Goal: Information Seeking & Learning: Learn about a topic

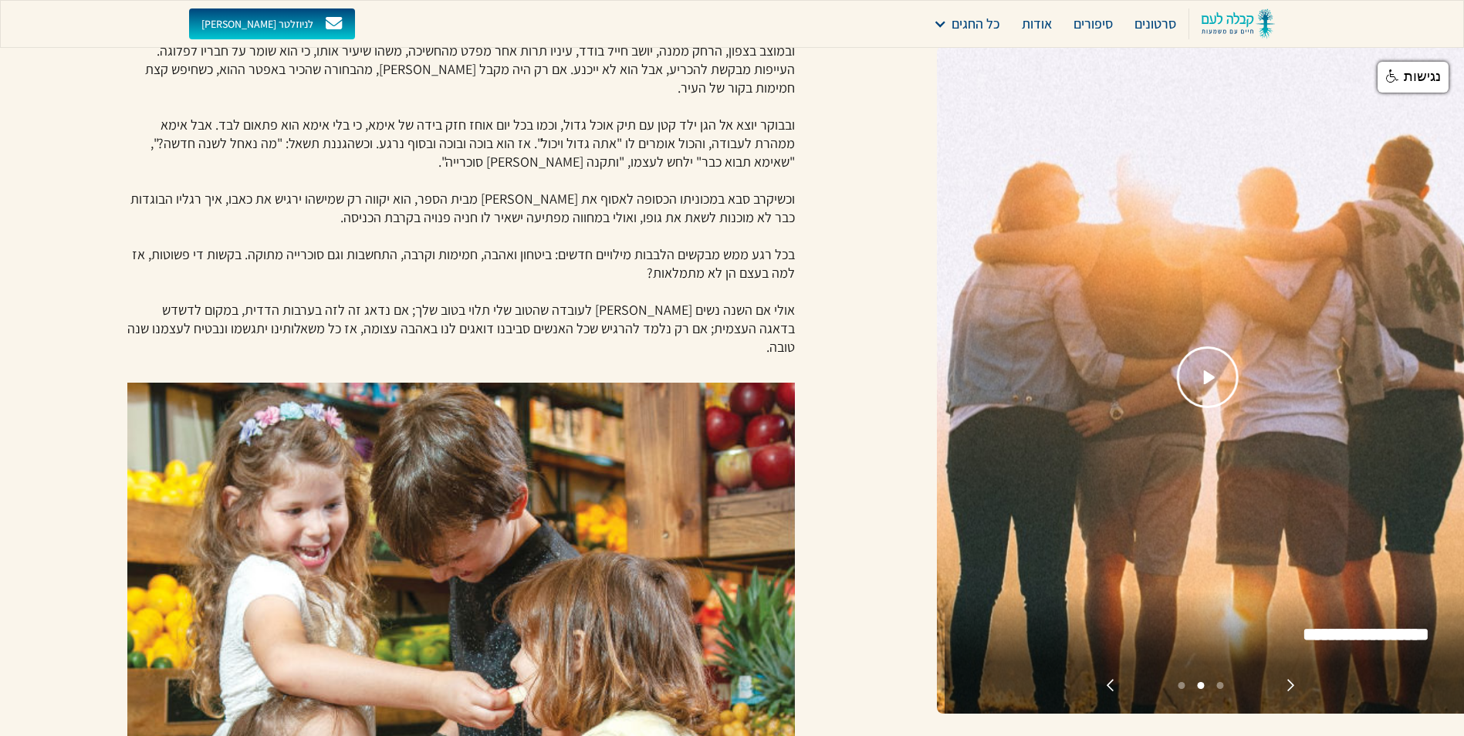
scroll to position [617, 0]
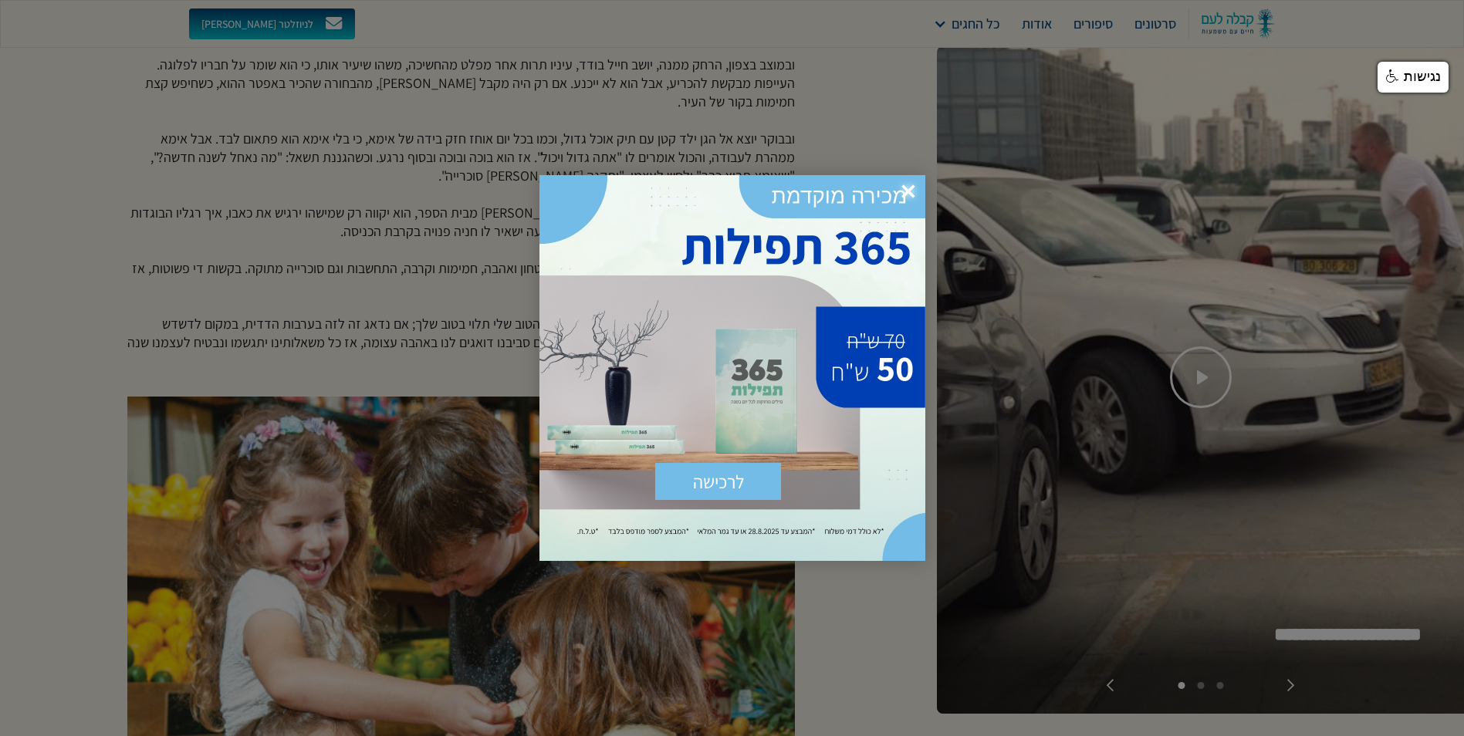
click at [912, 187] on span "×" at bounding box center [908, 192] width 34 height 34
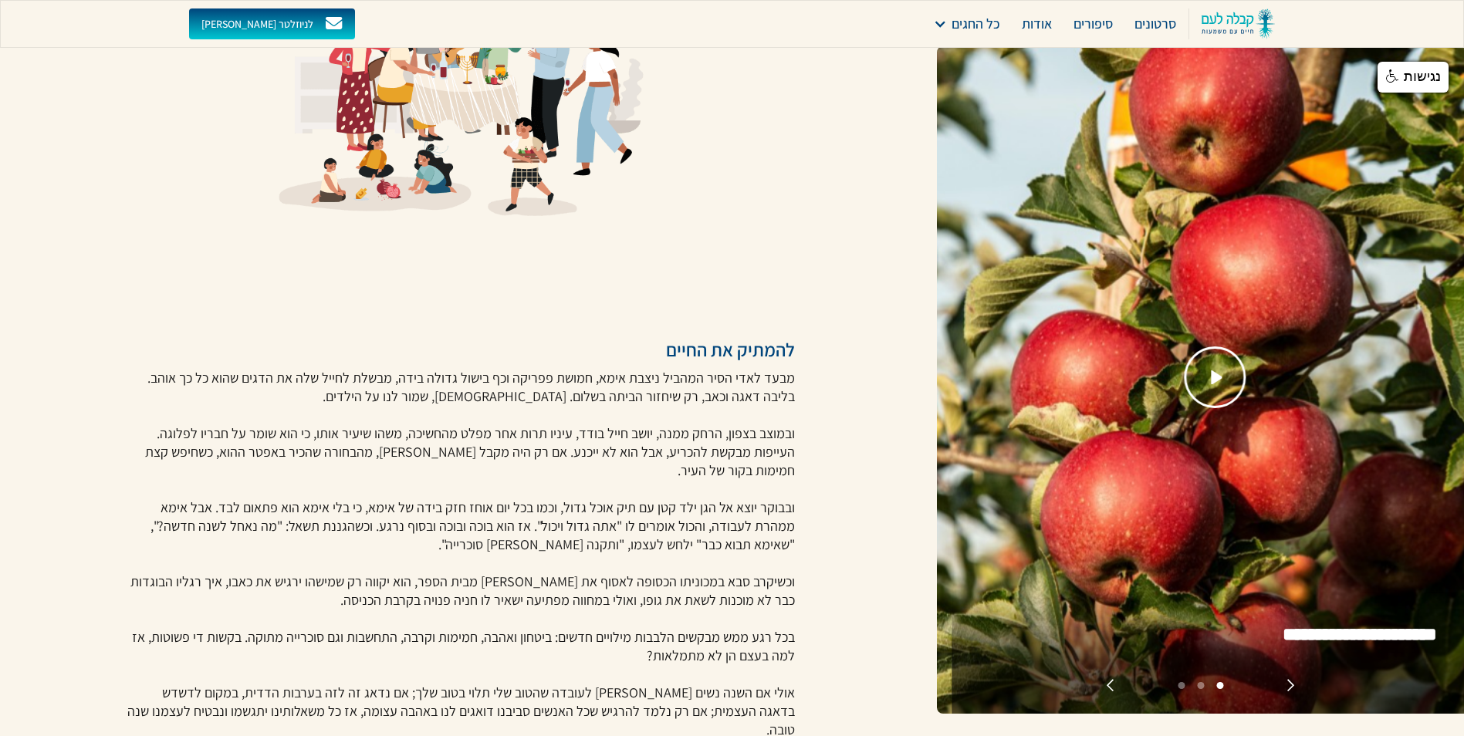
scroll to position [309, 0]
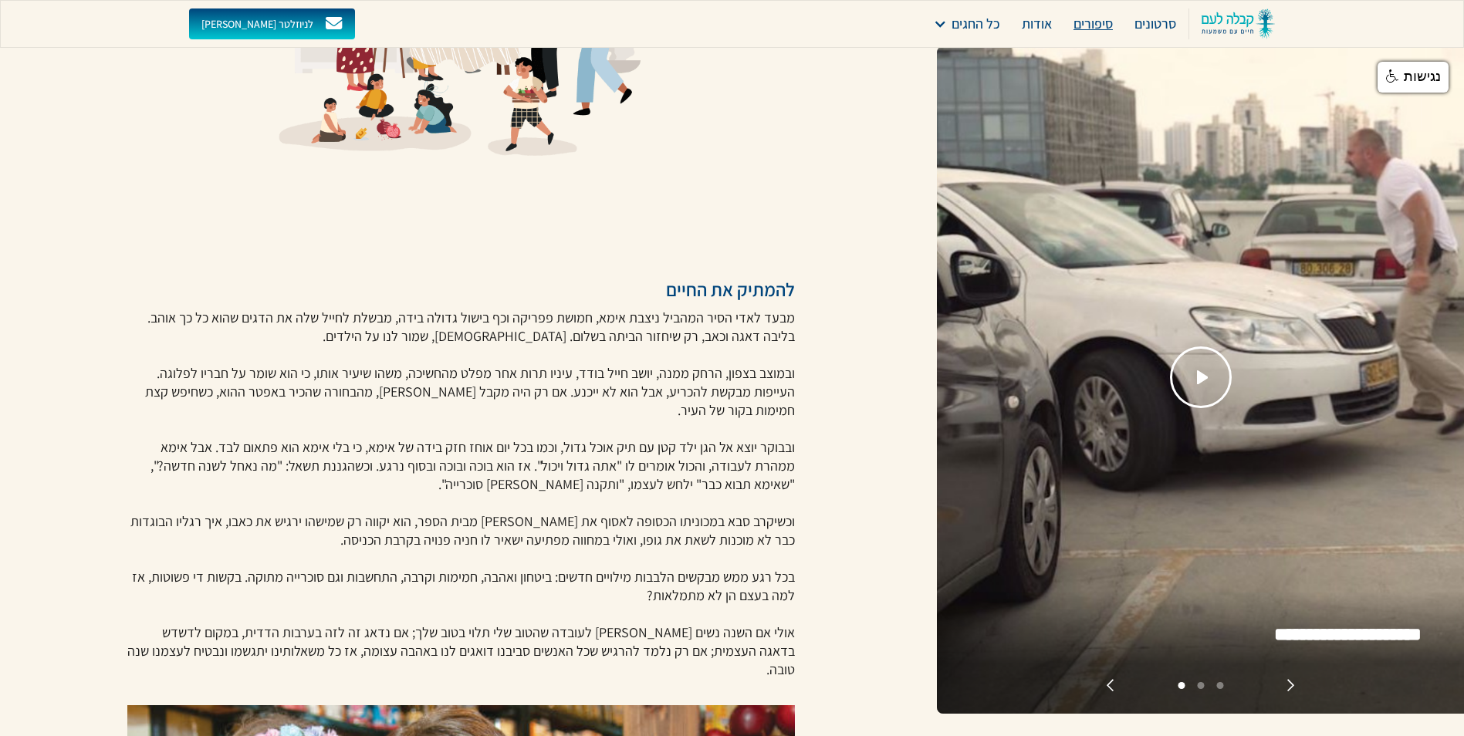
click at [1103, 26] on div "סיפורים" at bounding box center [1092, 24] width 39 height 22
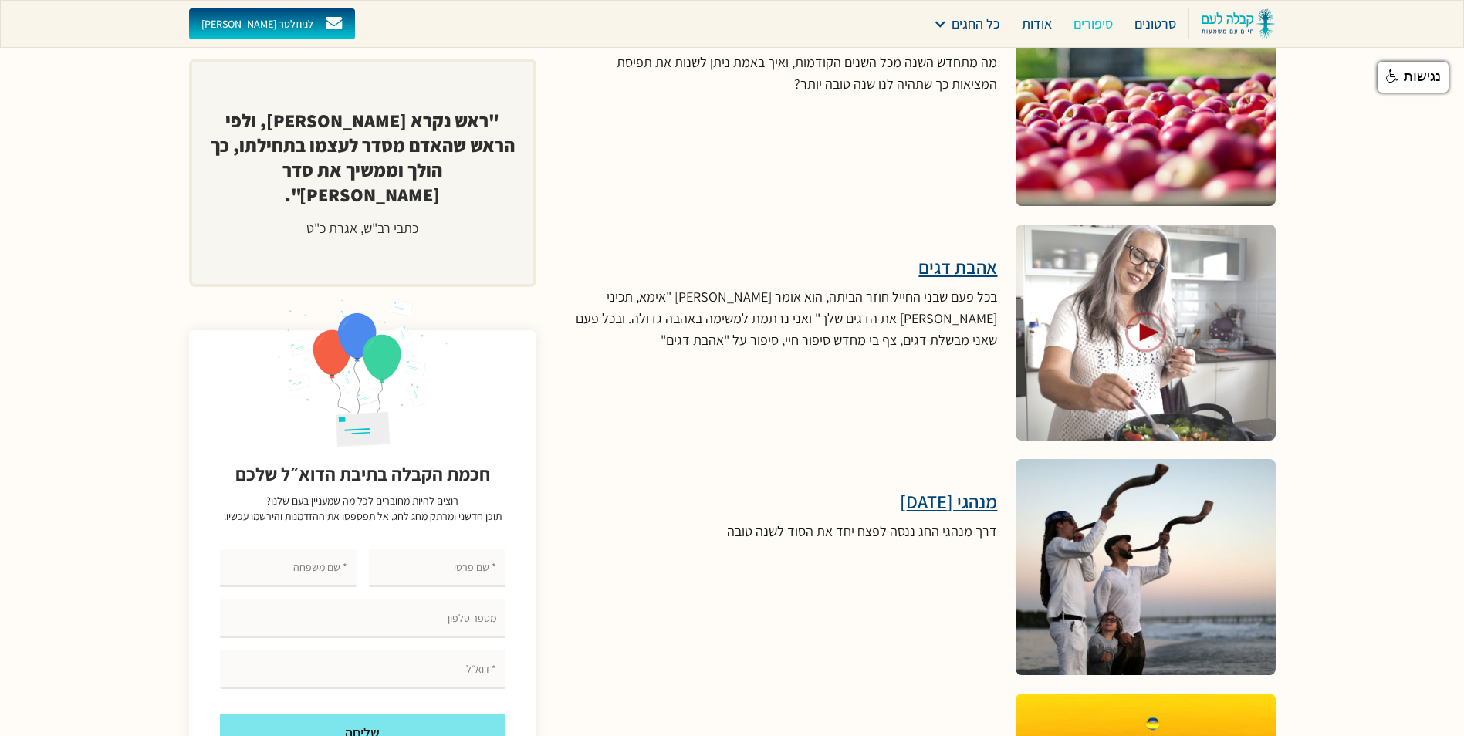
scroll to position [4597, 0]
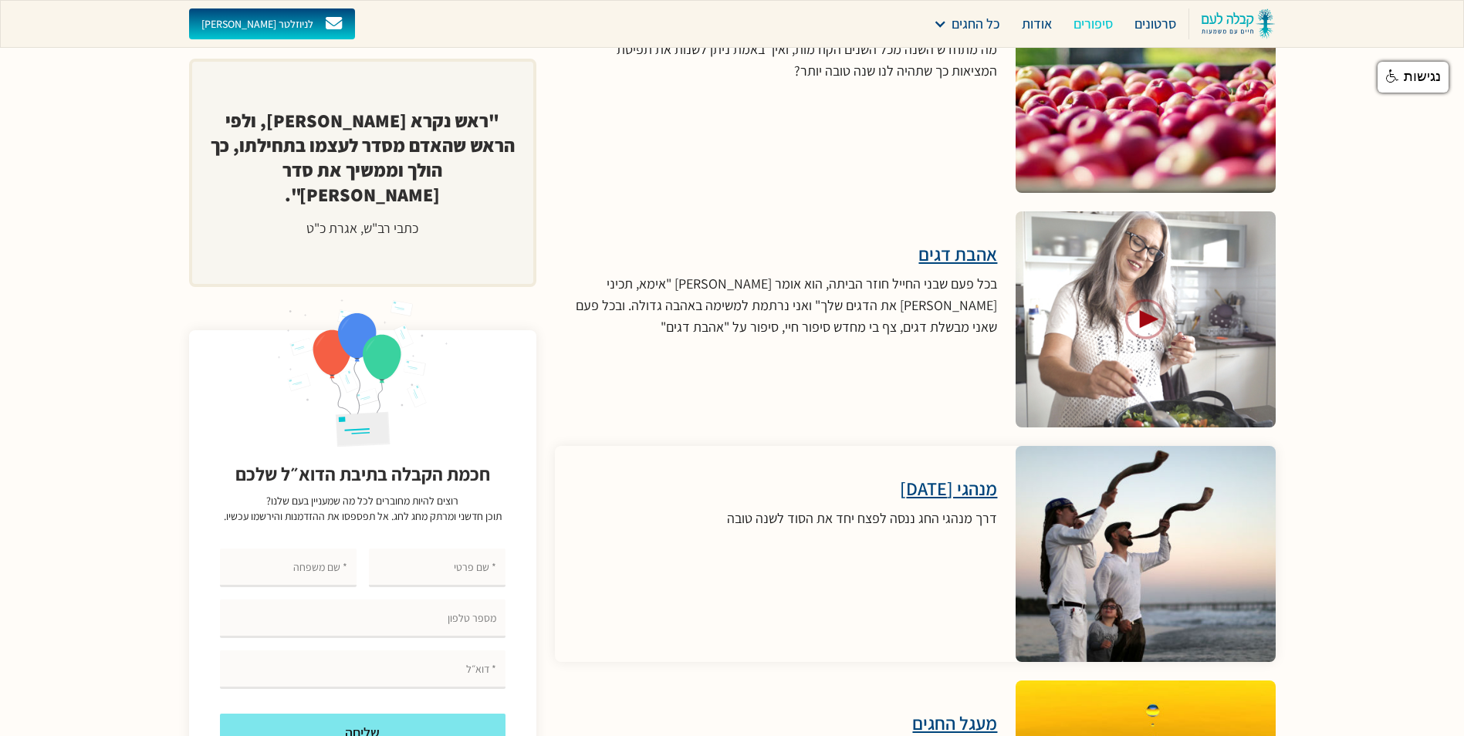
click at [930, 477] on h3 "מנהגי [DATE]" at bounding box center [862, 488] width 270 height 23
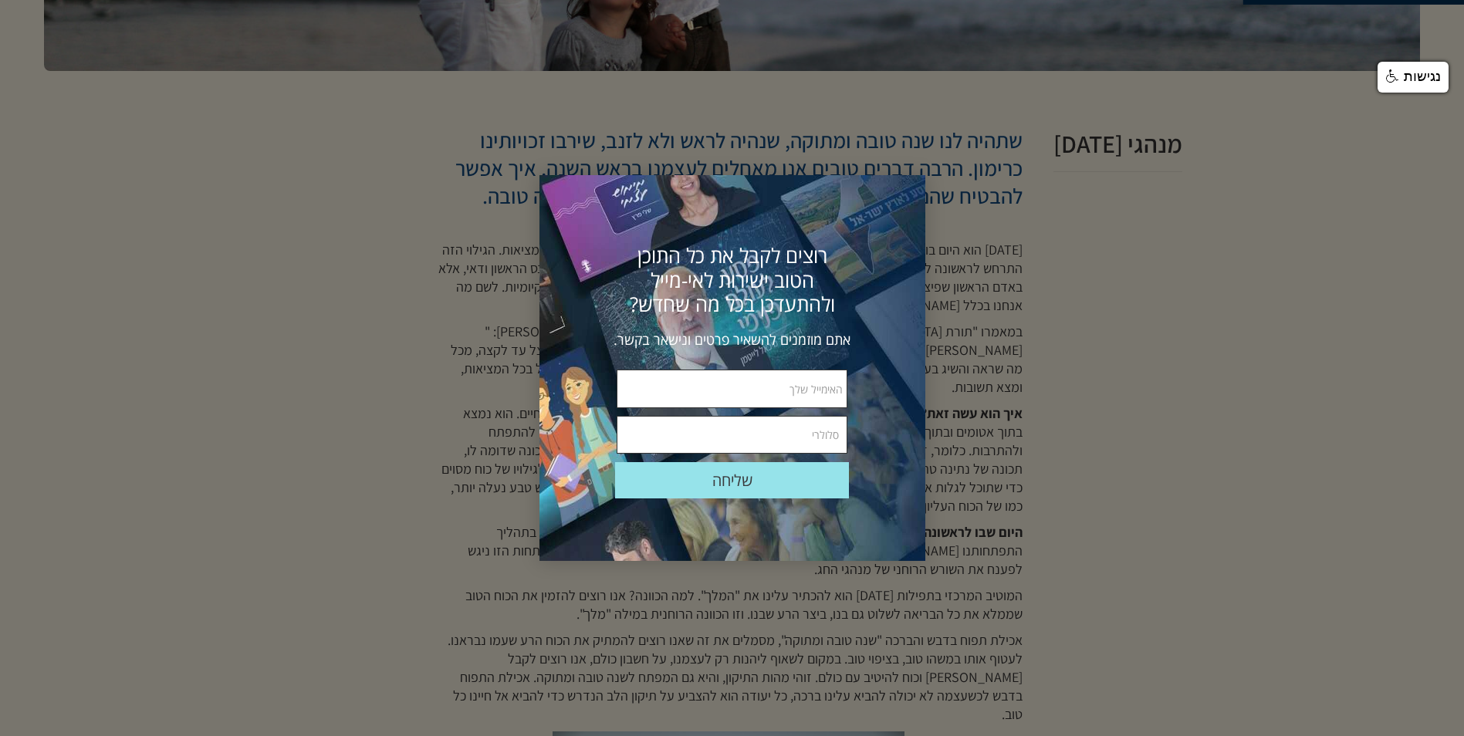
scroll to position [386, 0]
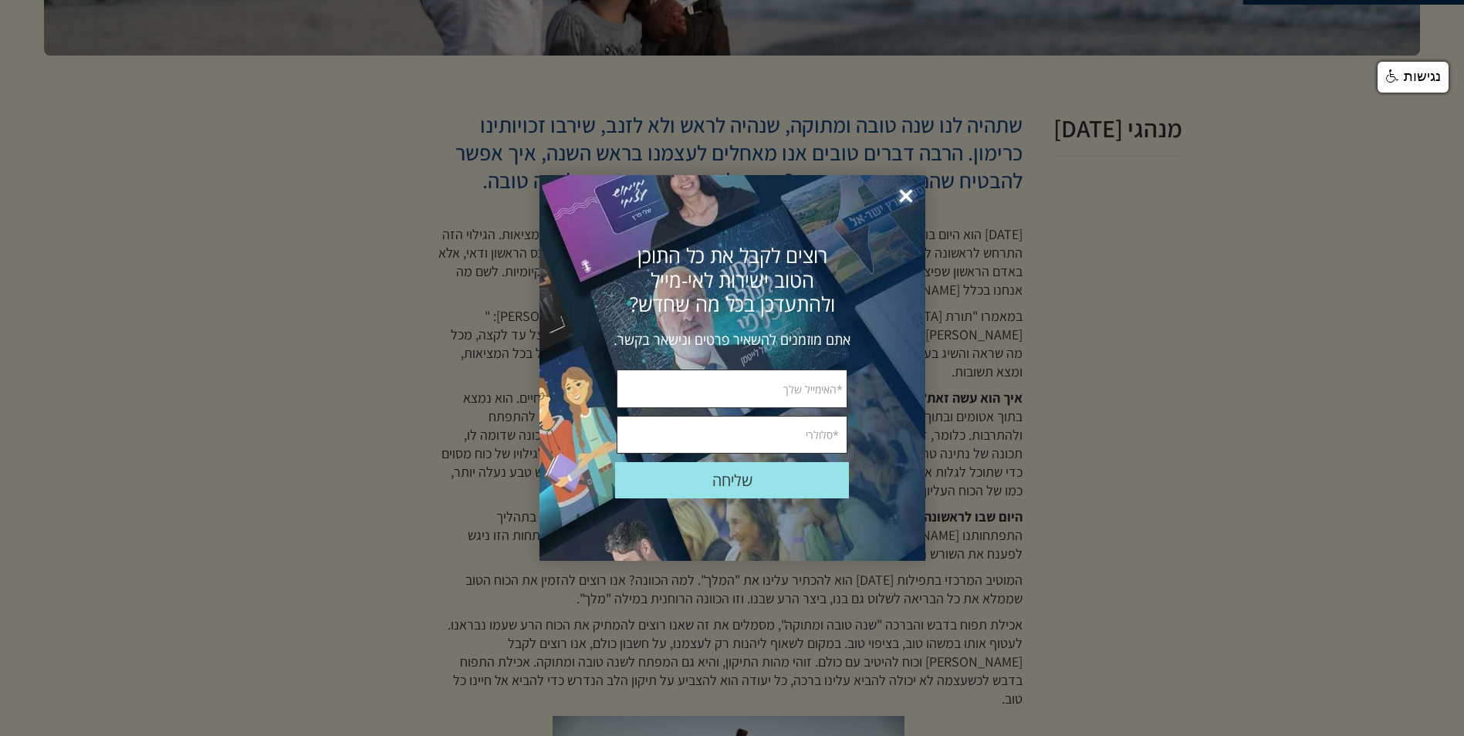
click at [907, 191] on span "×" at bounding box center [906, 197] width 34 height 34
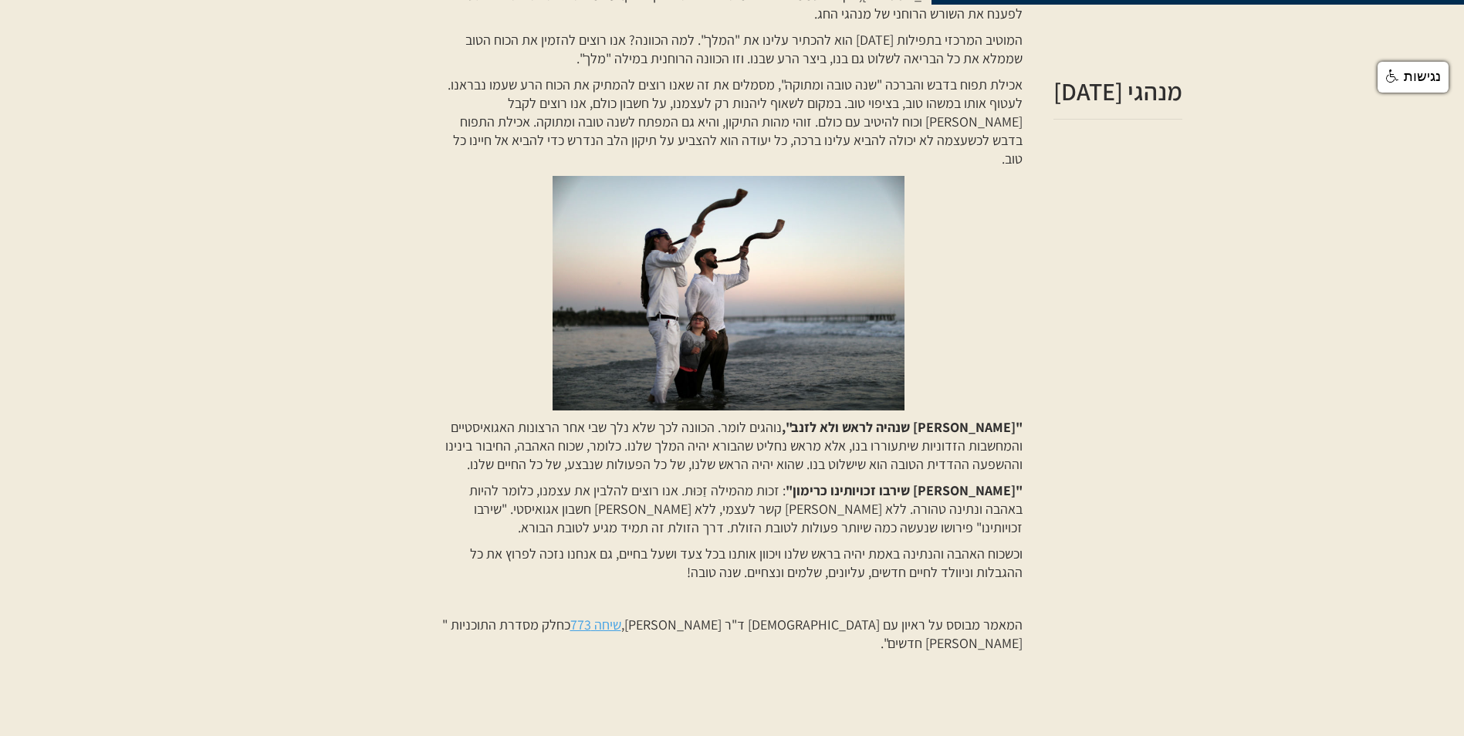
scroll to position [1003, 0]
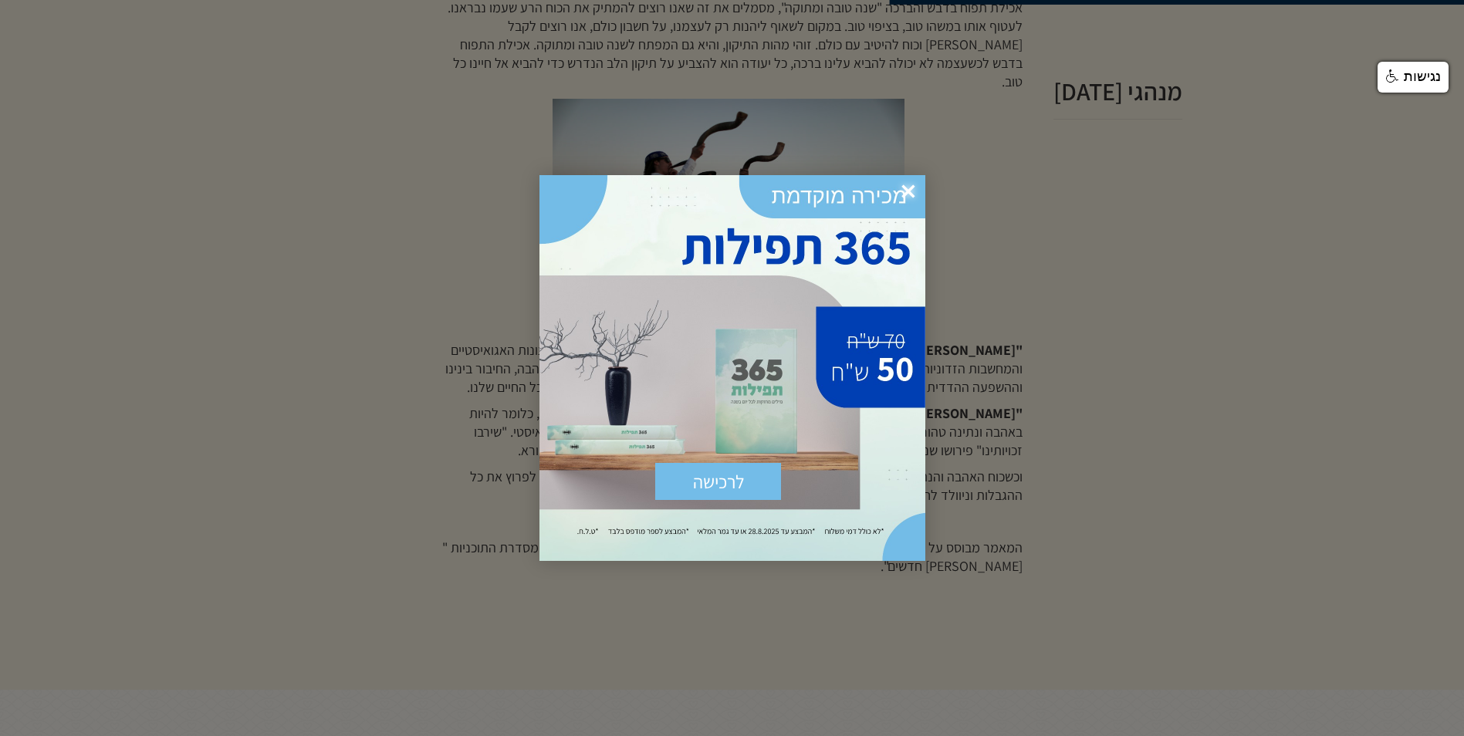
click at [913, 189] on span "×" at bounding box center [908, 192] width 34 height 34
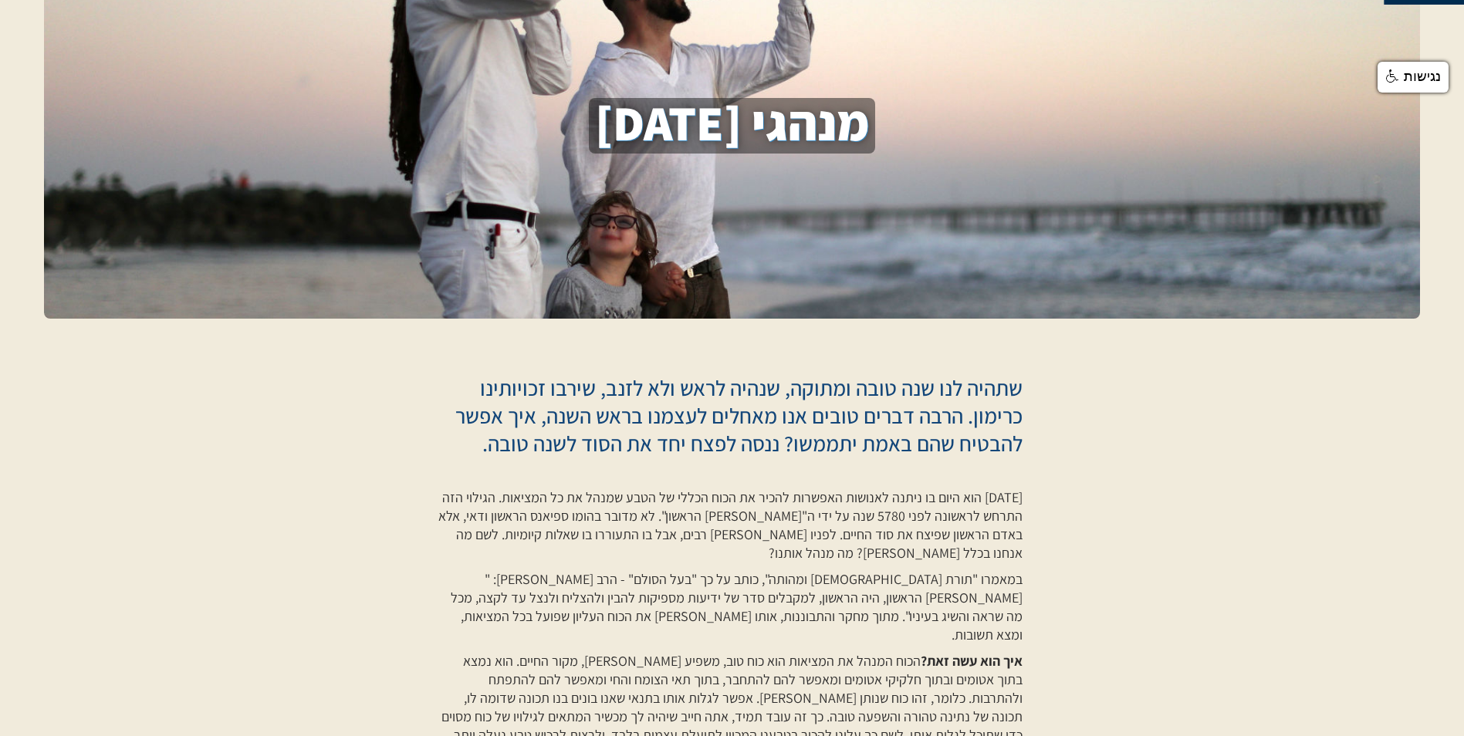
scroll to position [154, 0]
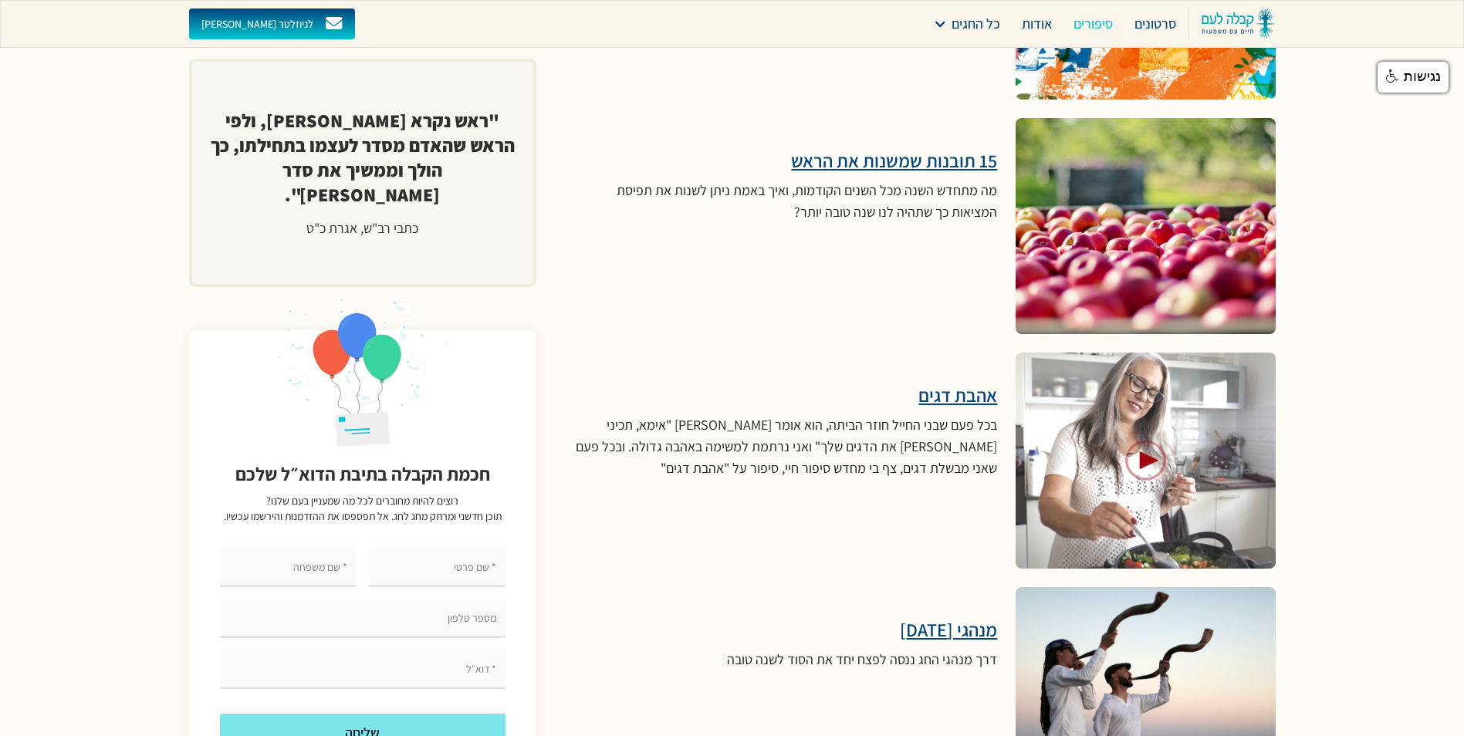
scroll to position [4442, 0]
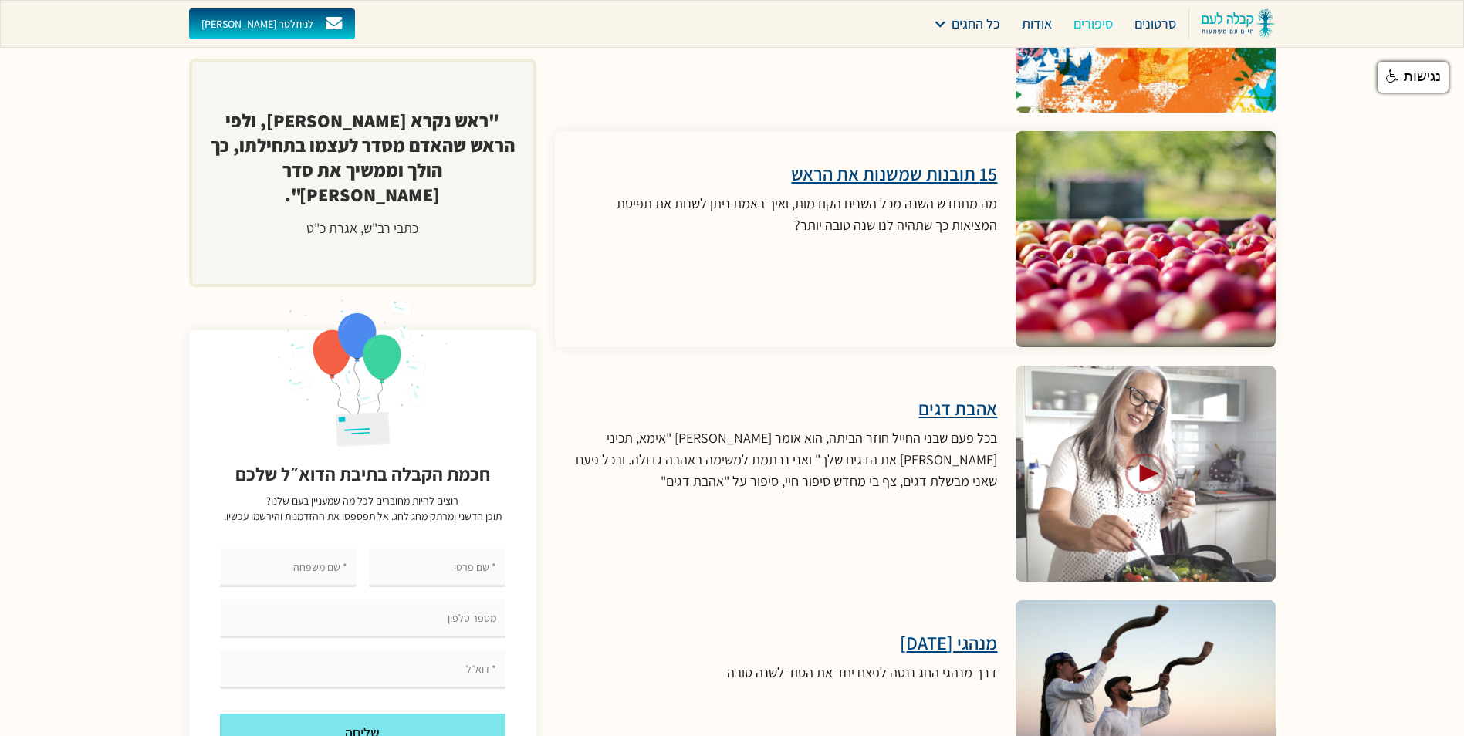
click at [895, 162] on h3 "15 תובנות שמשנות את הראש" at bounding box center [785, 173] width 424 height 23
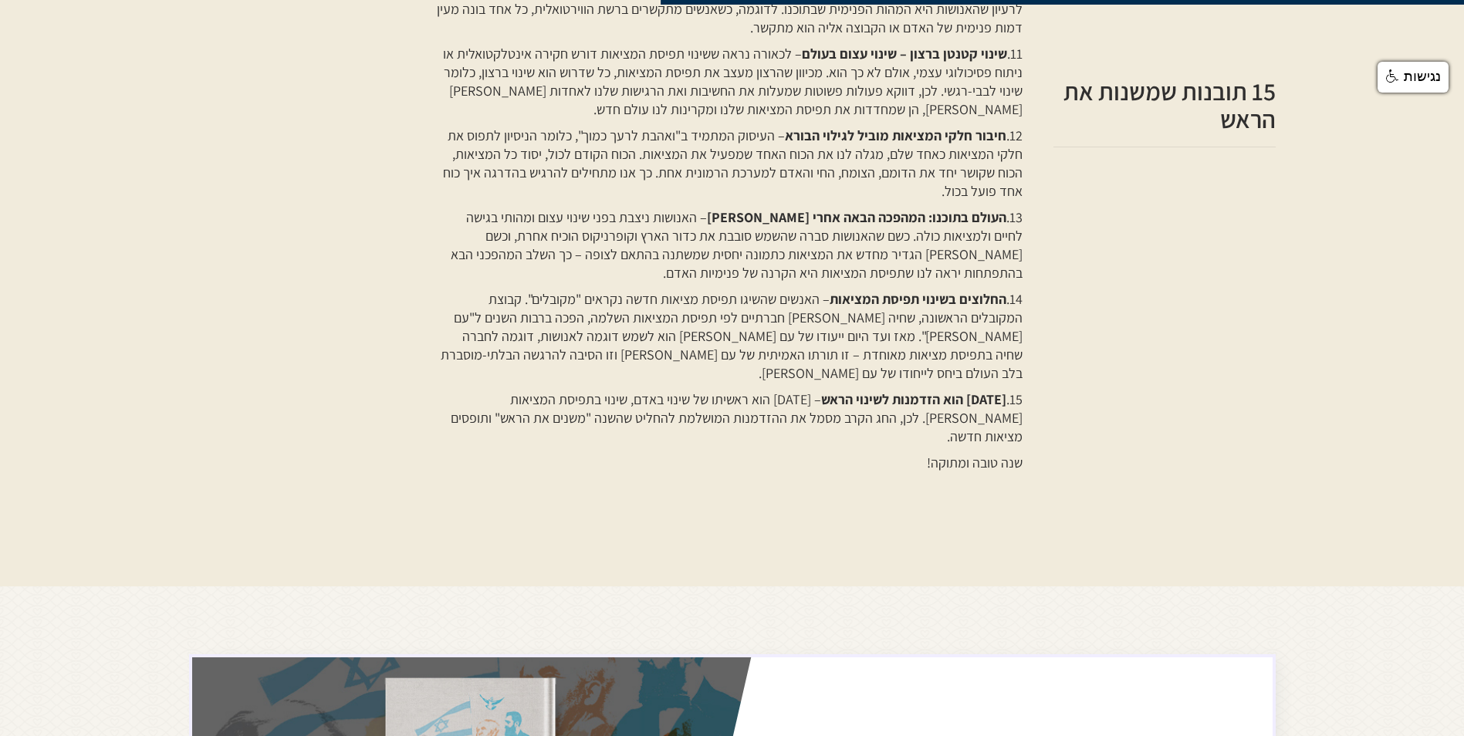
scroll to position [1929, 0]
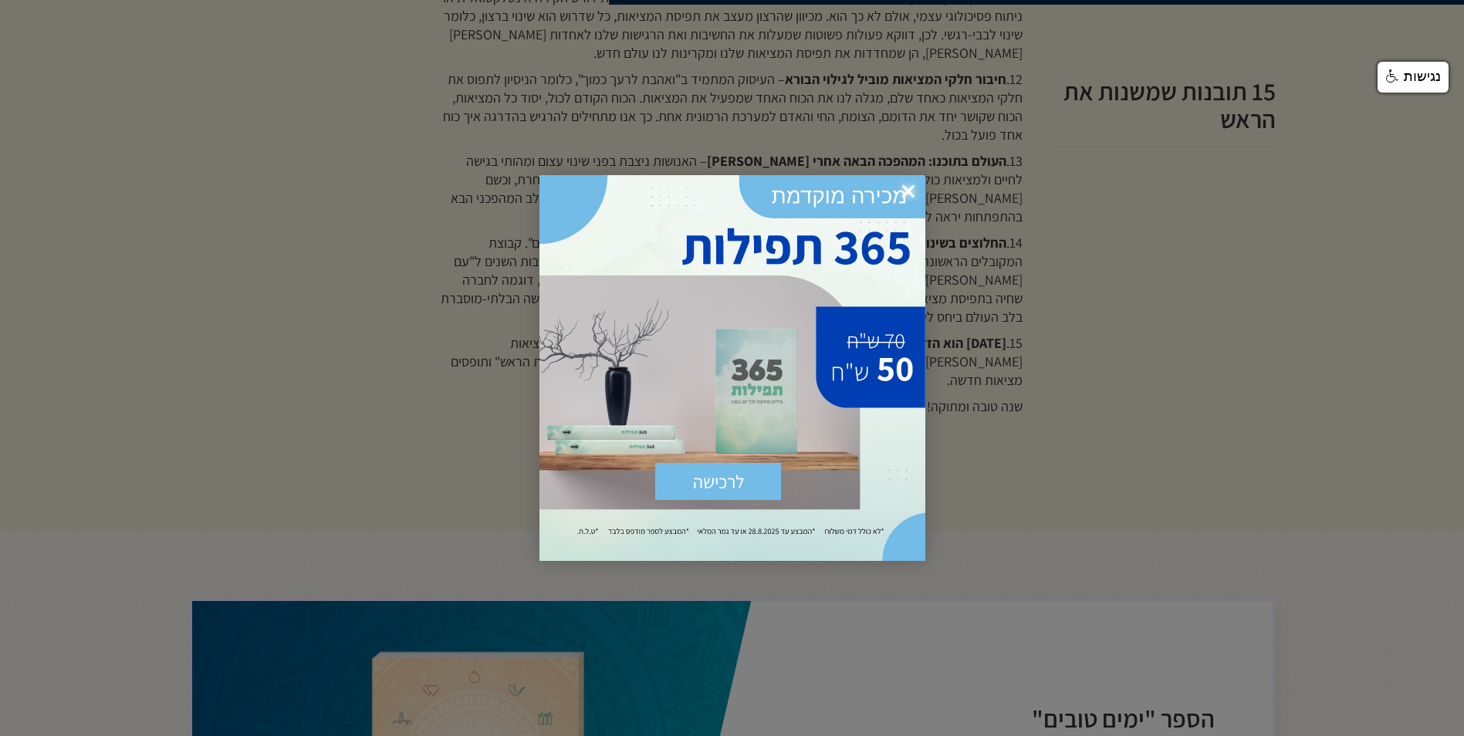
click at [910, 188] on span "×" at bounding box center [908, 192] width 34 height 34
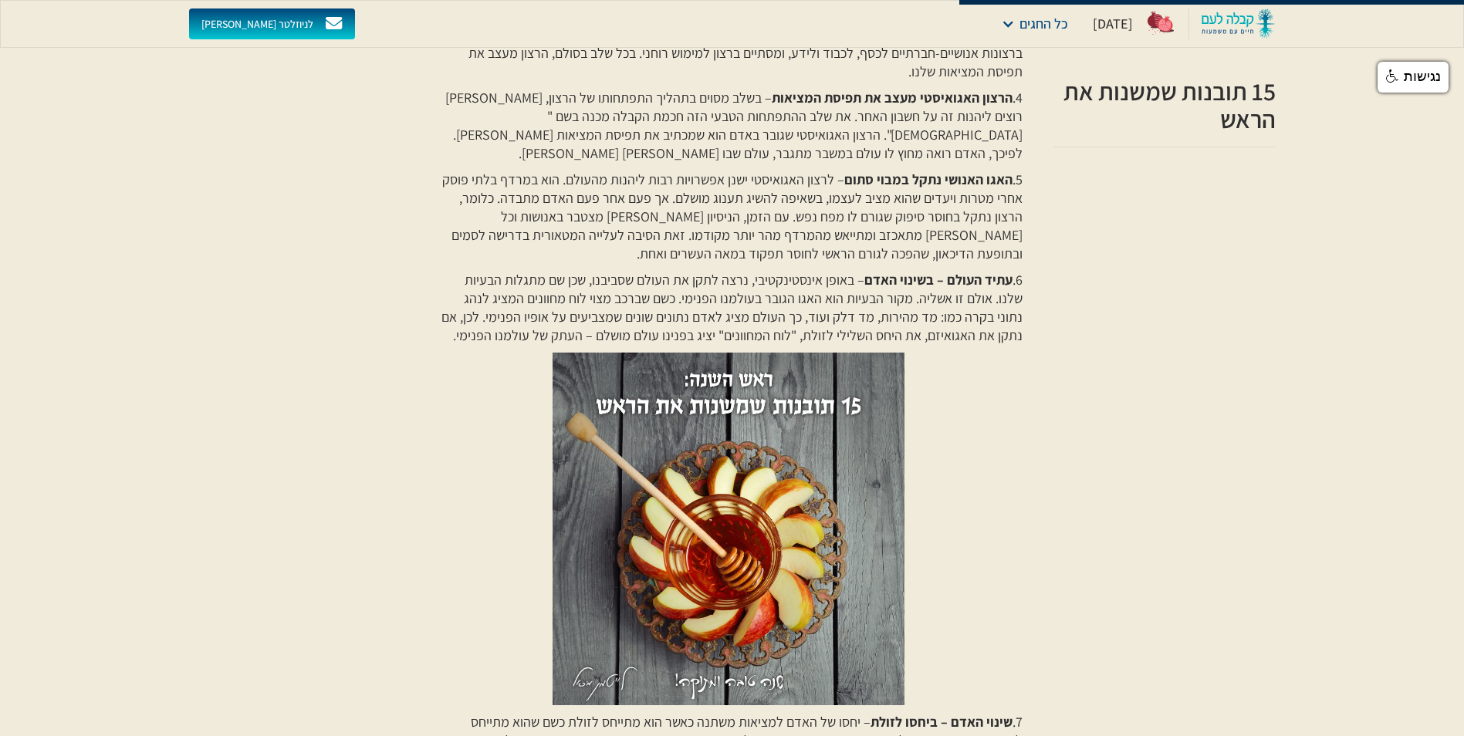
scroll to position [849, 0]
